Goal: Entertainment & Leisure: Consume media (video, audio)

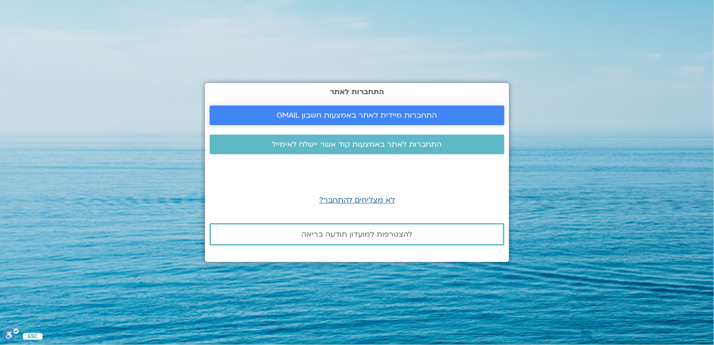
click at [404, 117] on span "התחברות מיידית לאתר באמצעות חשבון GMAIL" at bounding box center [357, 115] width 161 height 8
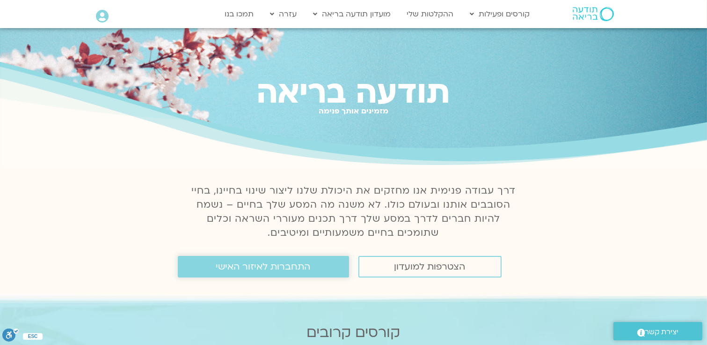
click at [255, 271] on span "התחברות לאיזור האישי" at bounding box center [263, 266] width 95 height 10
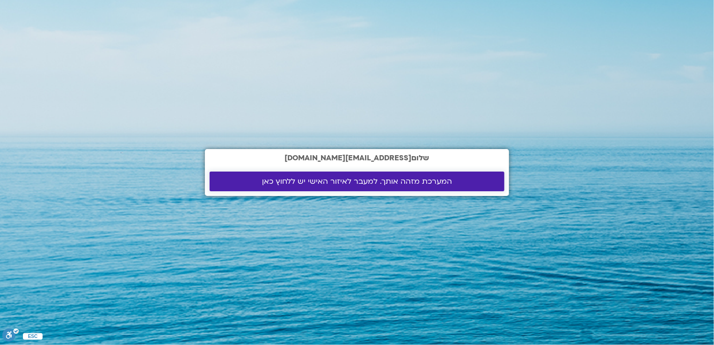
click at [346, 183] on span "המערכת מזהה אותך. למעבר לאיזור האישי יש ללחוץ כאן" at bounding box center [357, 181] width 190 height 8
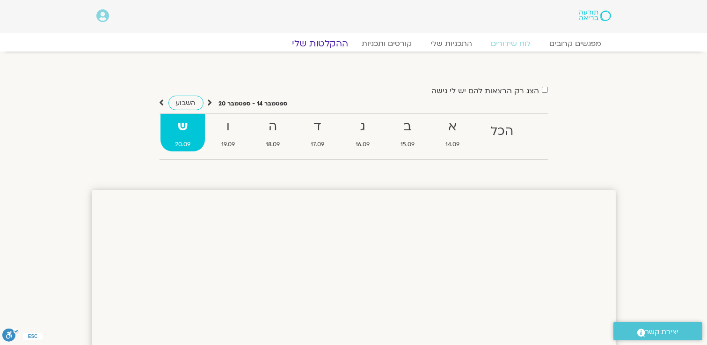
click at [327, 45] on link "ההקלטות שלי" at bounding box center [320, 43] width 79 height 11
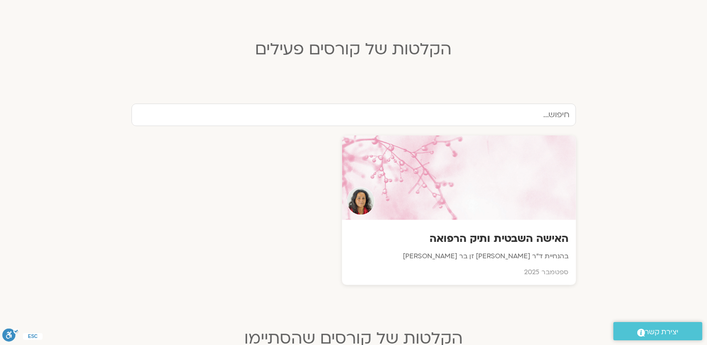
scroll to position [234, 0]
click at [485, 176] on div at bounding box center [459, 177] width 236 height 85
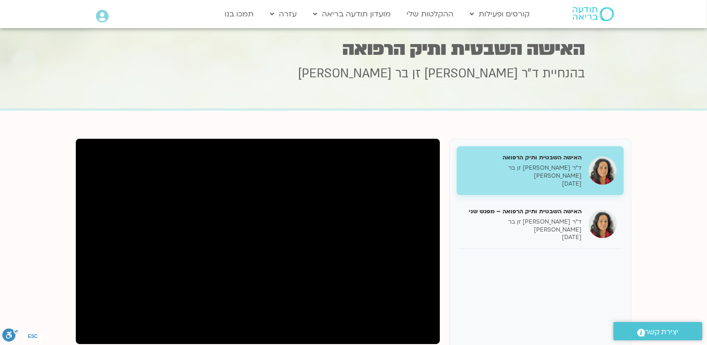
scroll to position [47, 0]
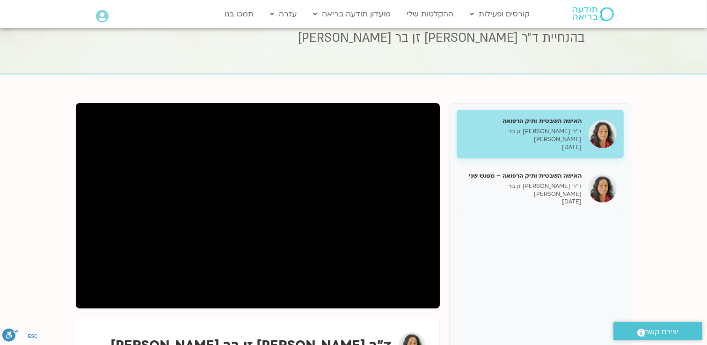
click at [548, 130] on p "ד״ר [PERSON_NAME] זן בר [PERSON_NAME]" at bounding box center [523, 135] width 118 height 16
